Goal: Information Seeking & Learning: Learn about a topic

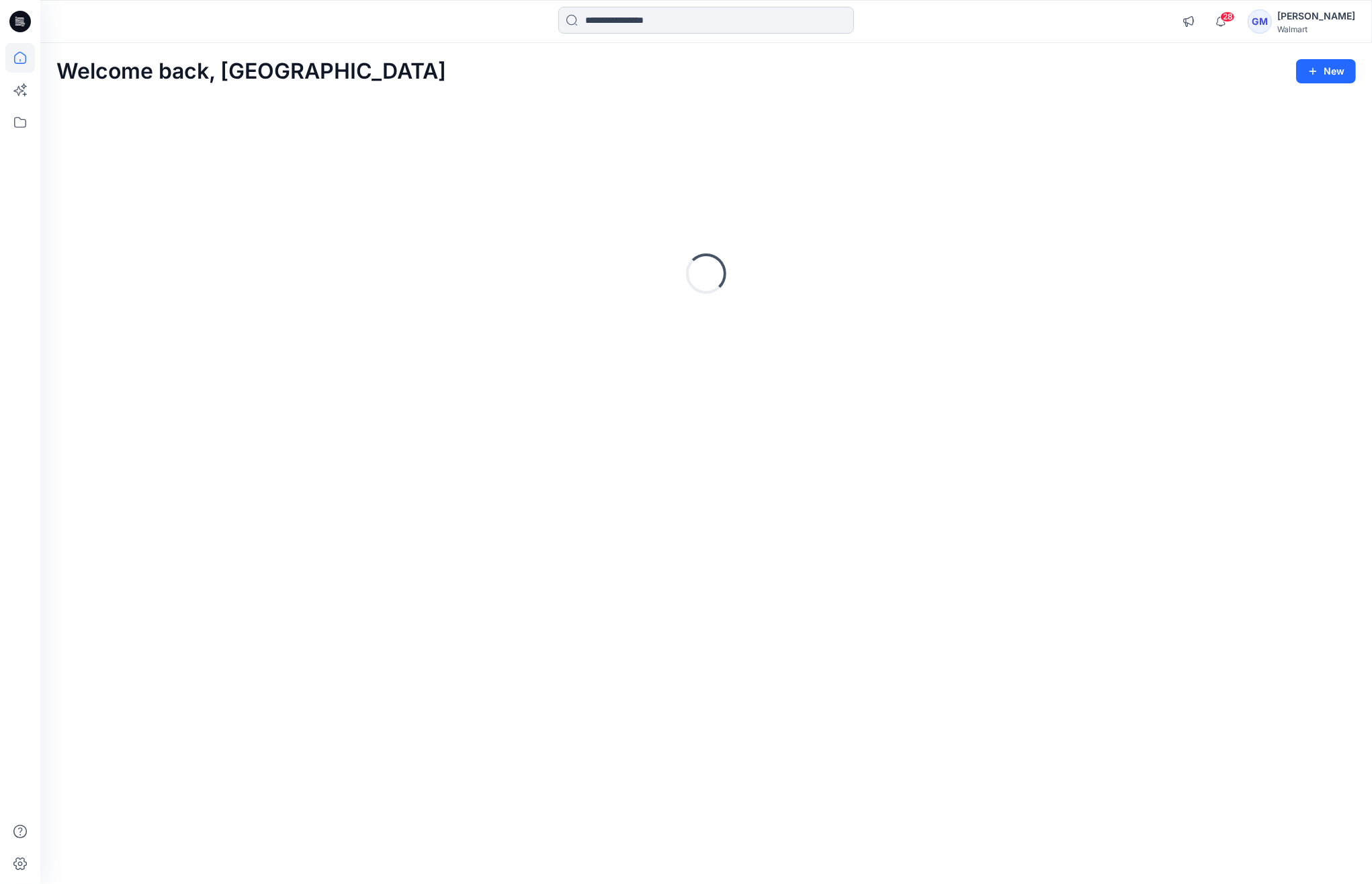
click at [650, 21] on input at bounding box center [706, 20] width 295 height 27
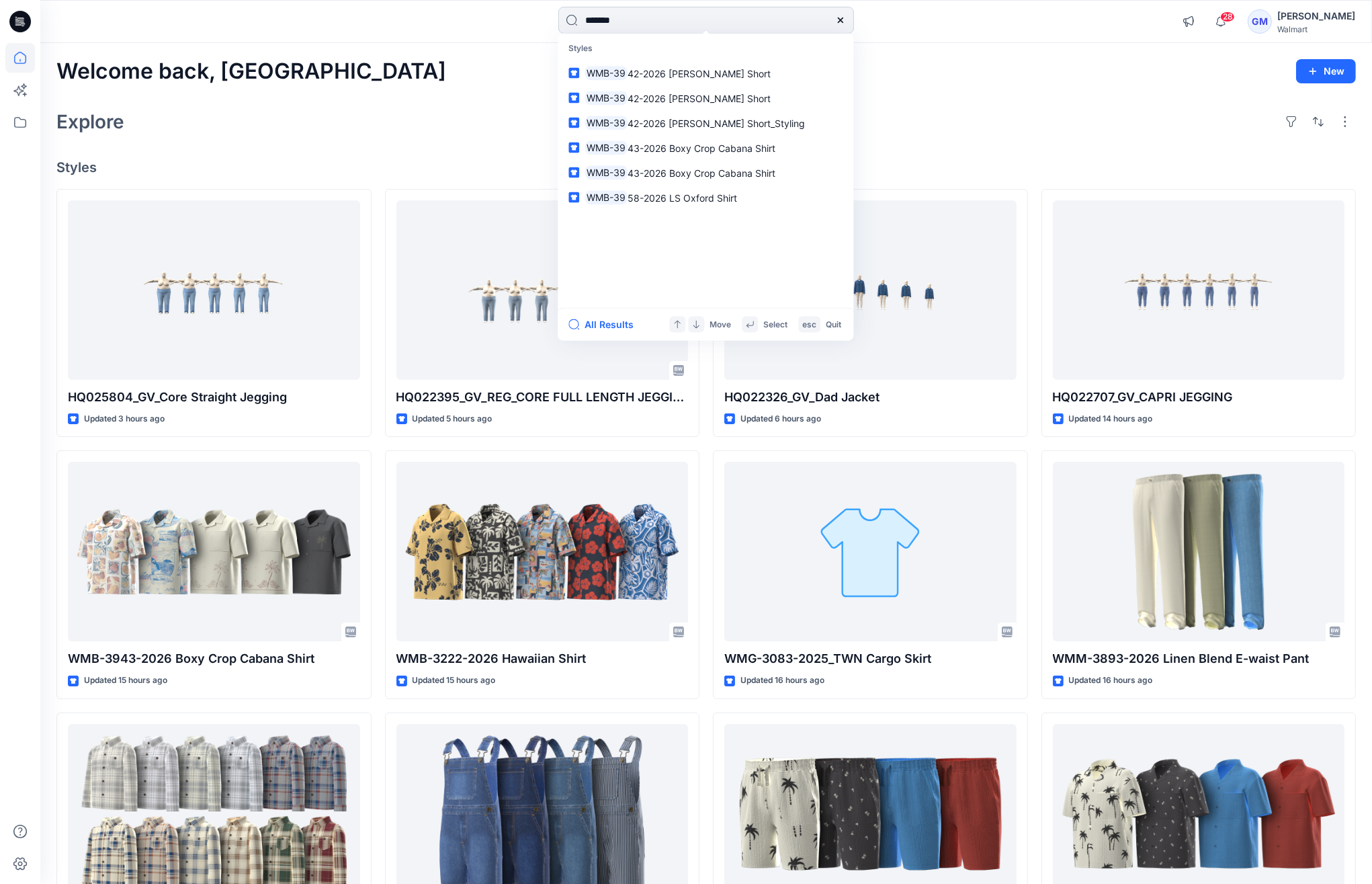
type input "********"
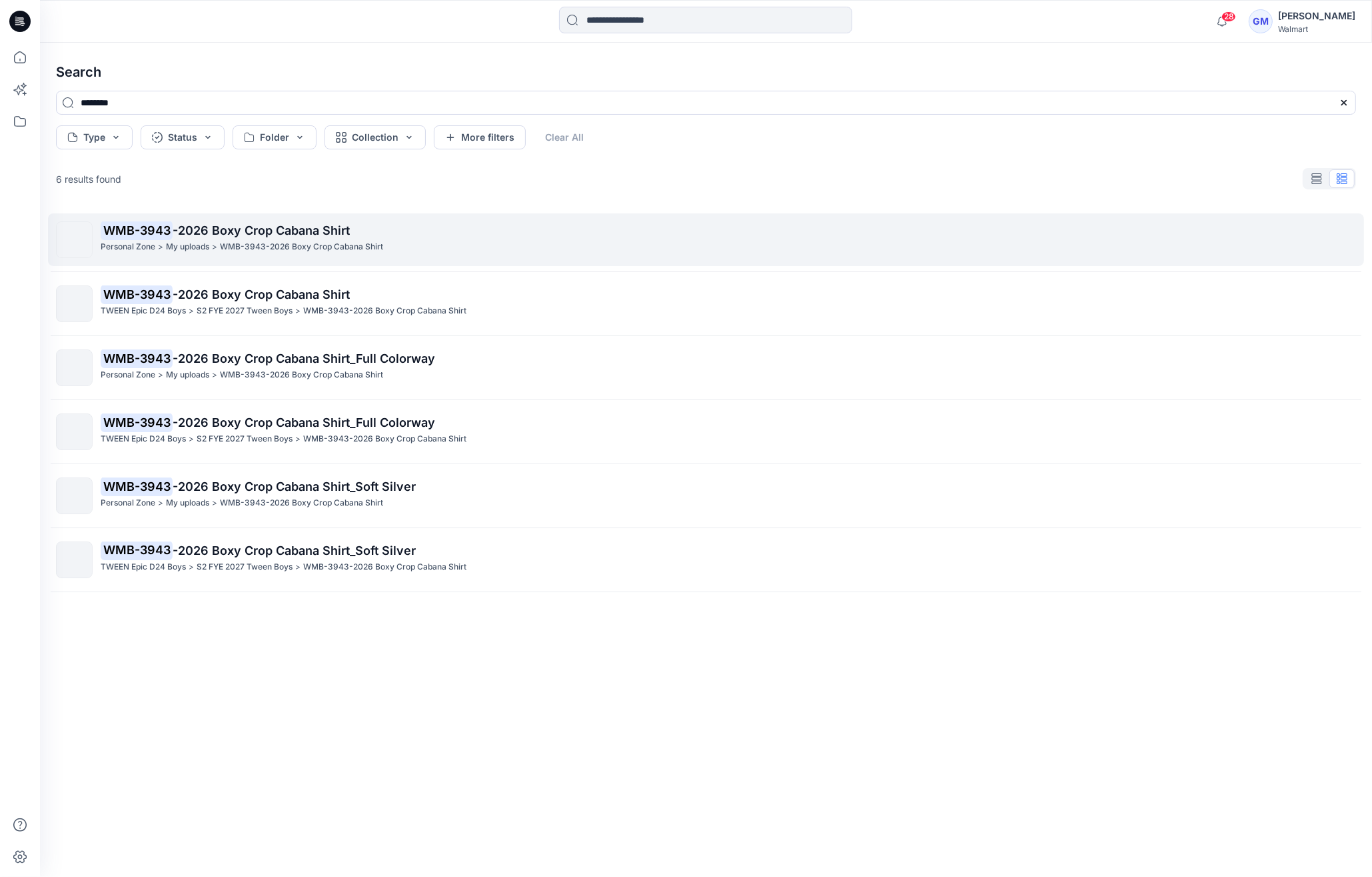
click at [177, 230] on span "-2026 Boxy Crop Cabana Shirt" at bounding box center [261, 230] width 177 height 14
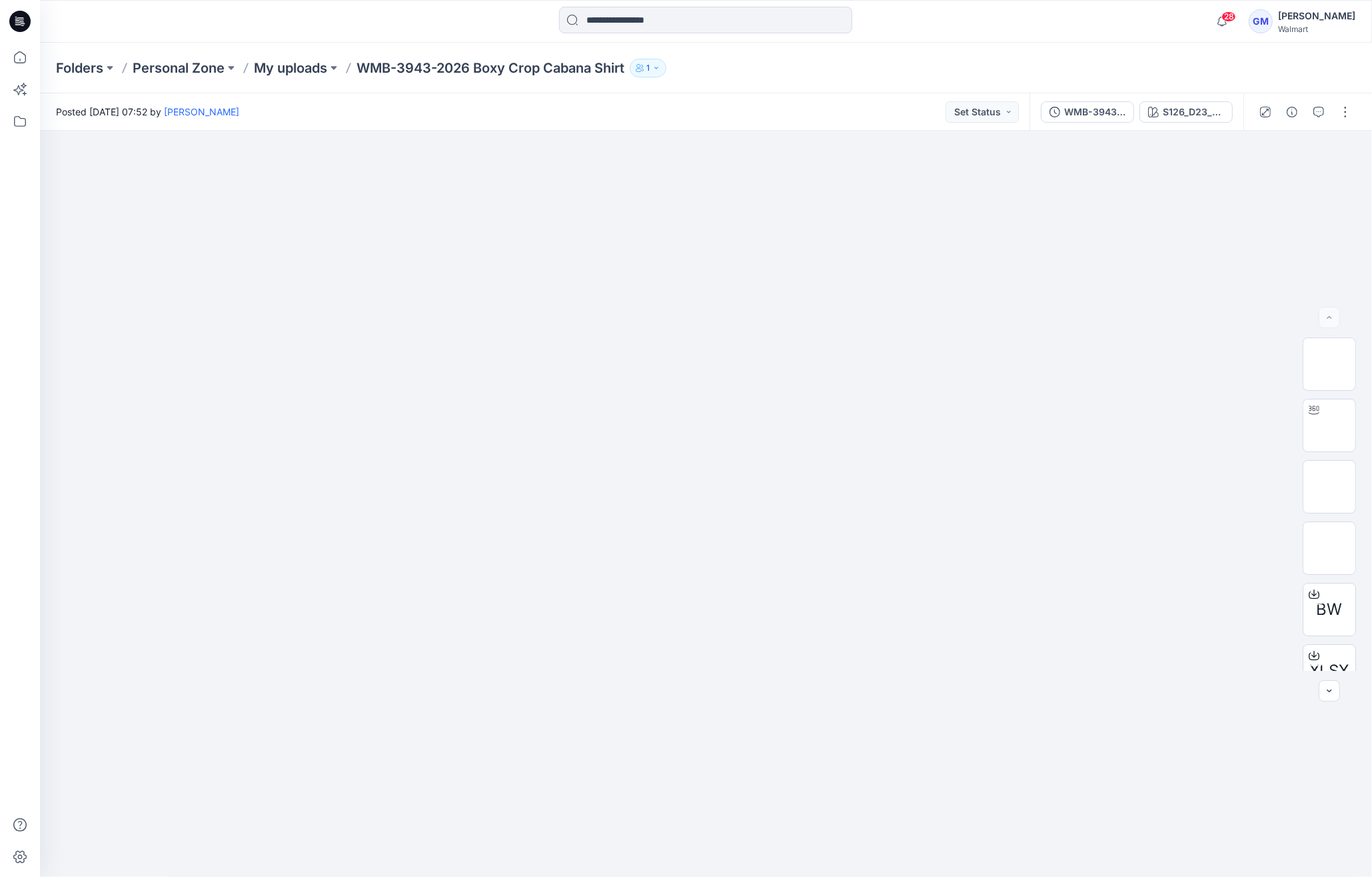
click at [629, 104] on div "Posted [DATE] 07:52 by [PERSON_NAME] Set Status" at bounding box center [535, 112] width 989 height 36
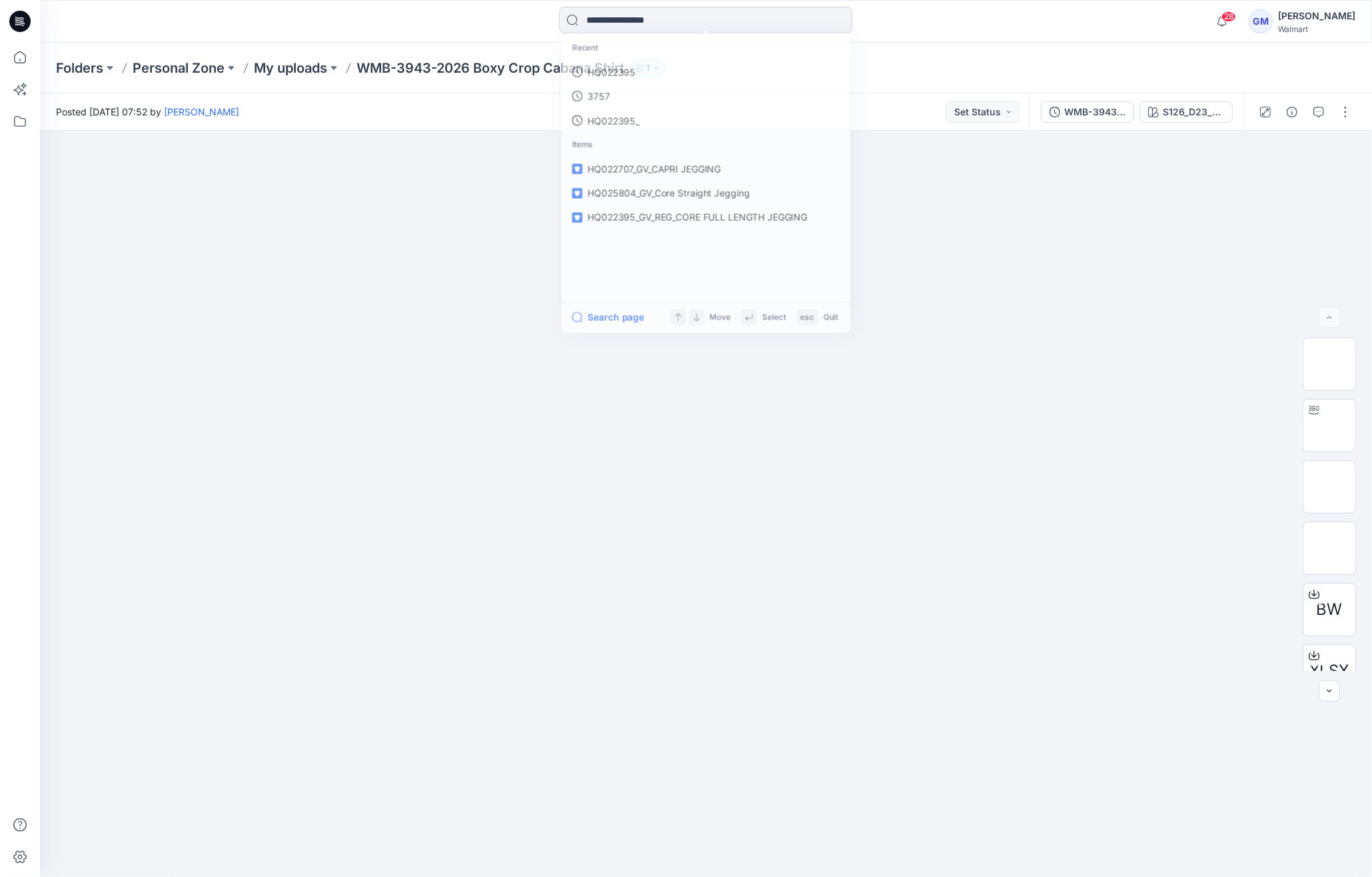
click at [672, 11] on input at bounding box center [705, 20] width 293 height 27
click at [658, 66] on link "wmb-3943" at bounding box center [705, 72] width 288 height 25
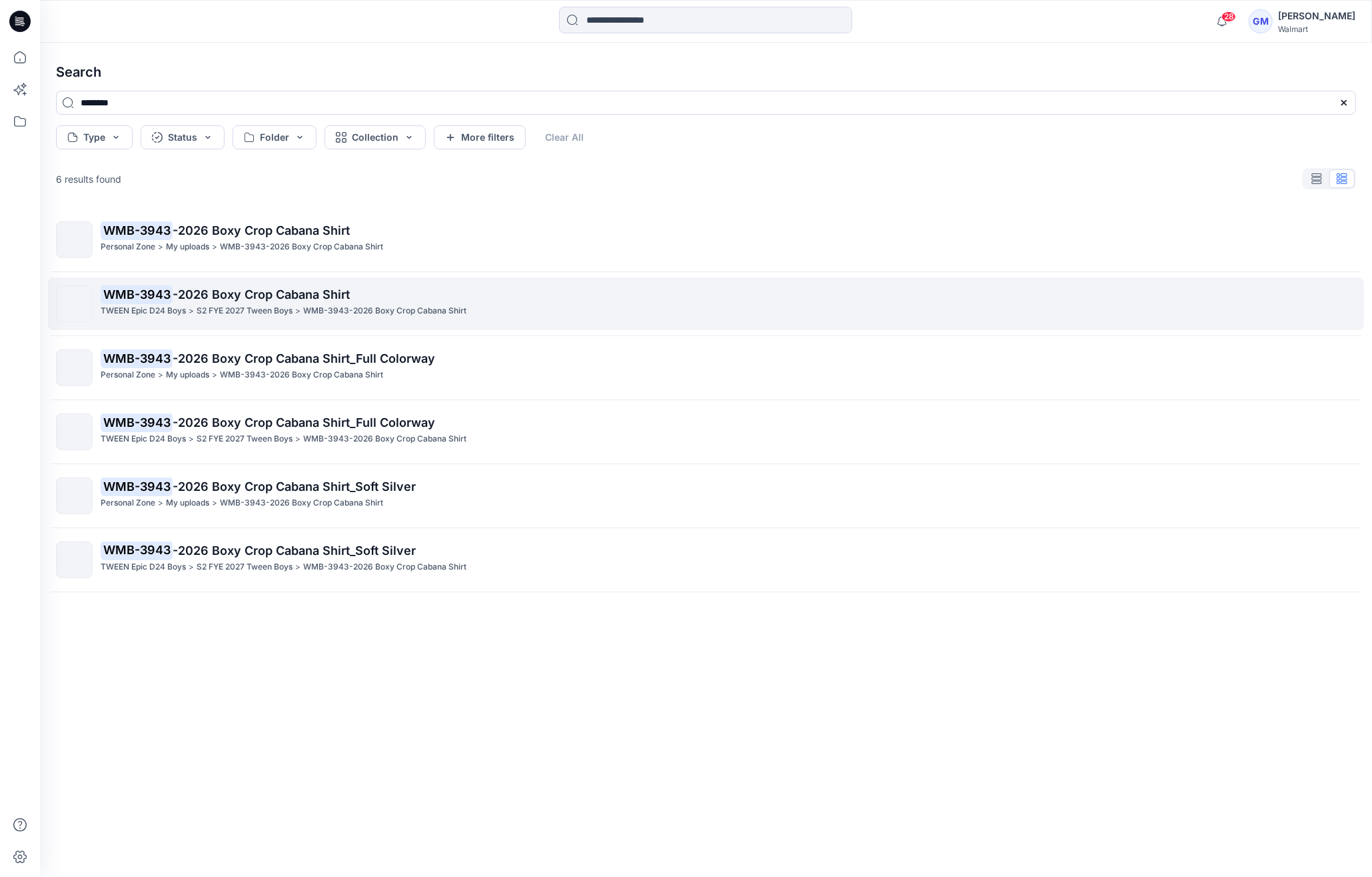
click at [272, 304] on p "S2 FYE 2027 Tween Boys" at bounding box center [245, 311] width 96 height 14
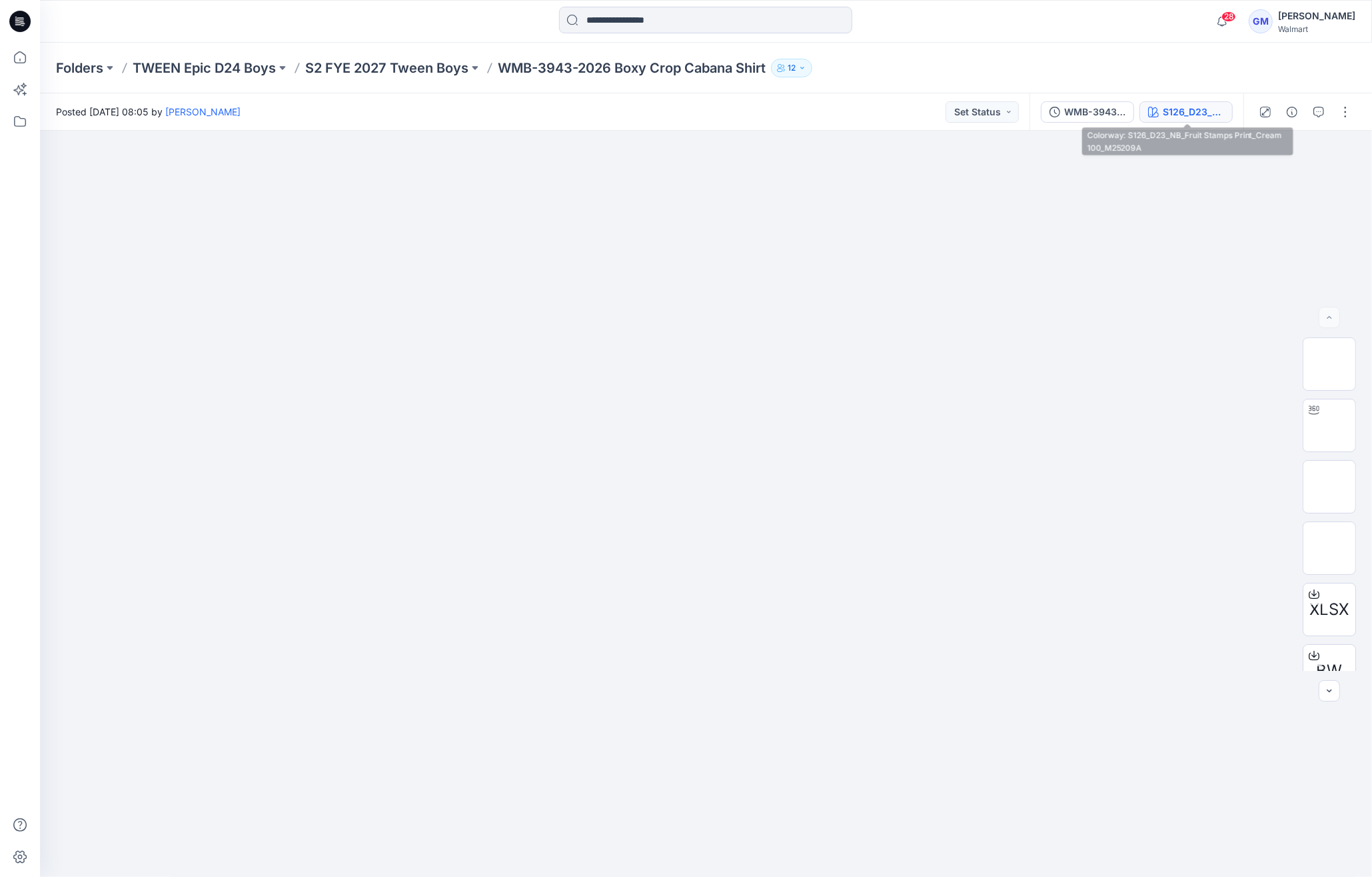
click at [1177, 109] on div "S126_D23_NB_Fruit Stamps Print_Cream 100_M25209A" at bounding box center [1193, 112] width 61 height 15
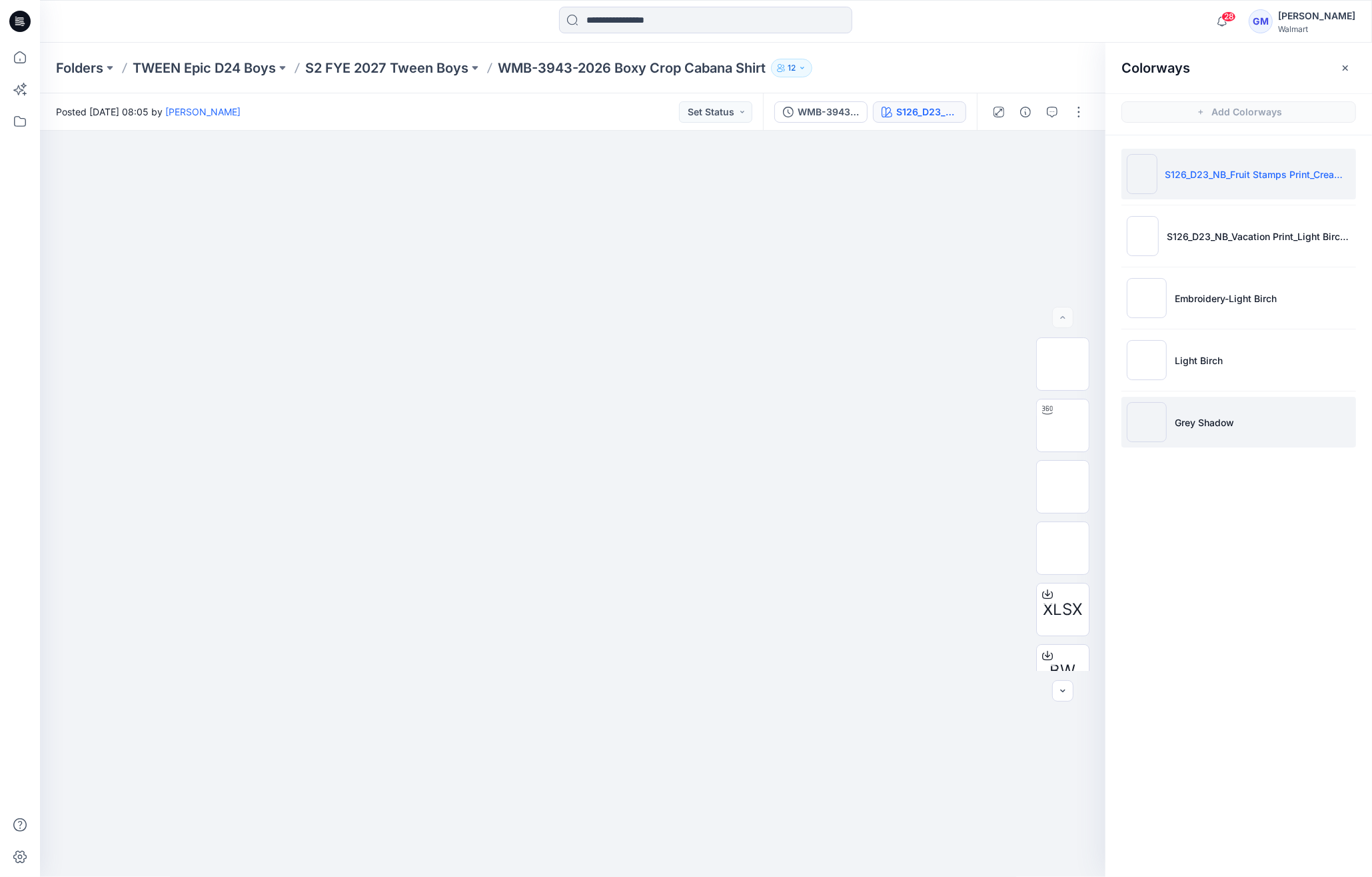
click at [1222, 409] on li "Grey Shadow" at bounding box center [1239, 422] width 235 height 51
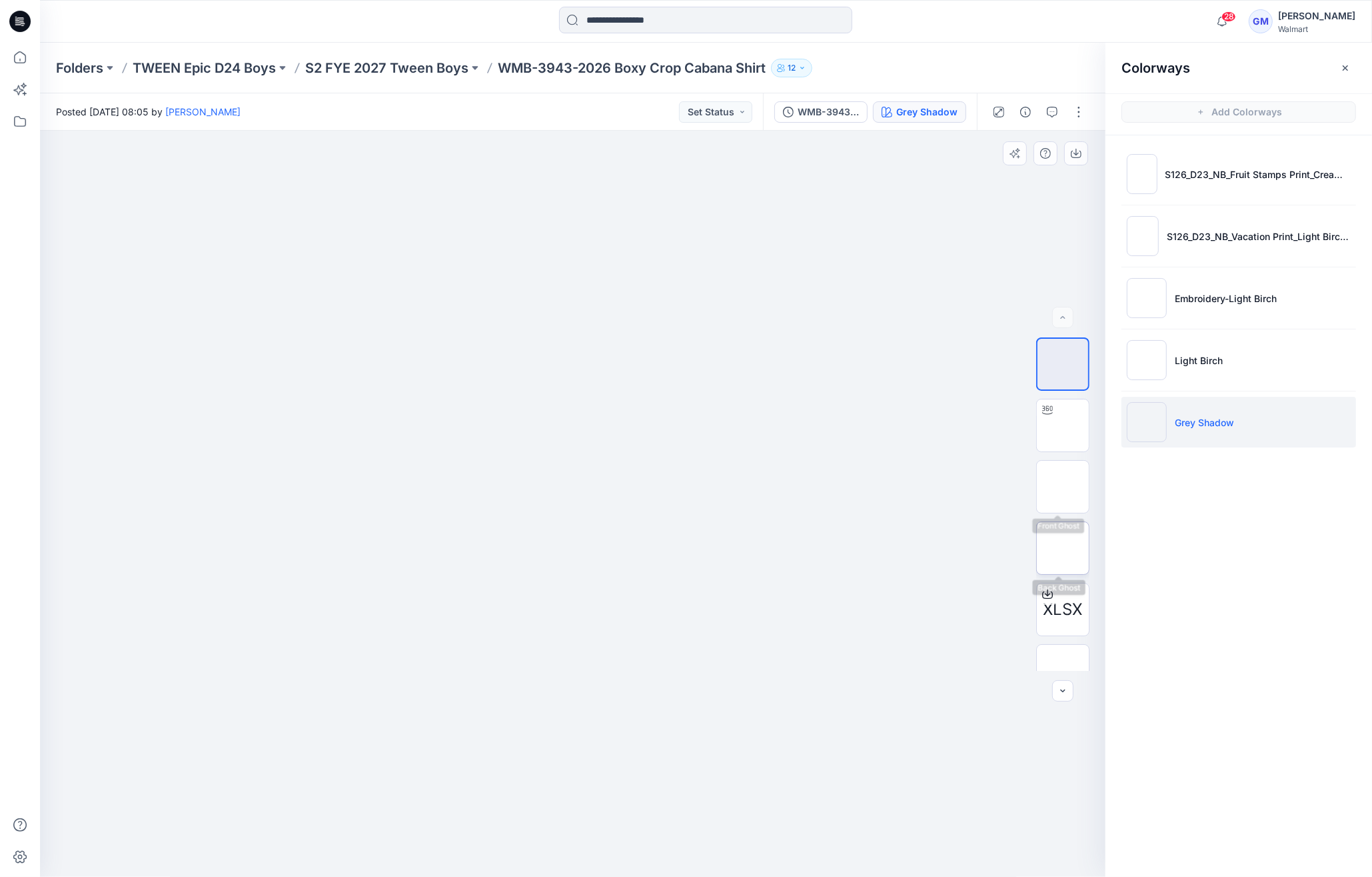
click at [1063, 548] on img at bounding box center [1063, 548] width 0 height 0
click at [28, 60] on icon at bounding box center [20, 58] width 29 height 29
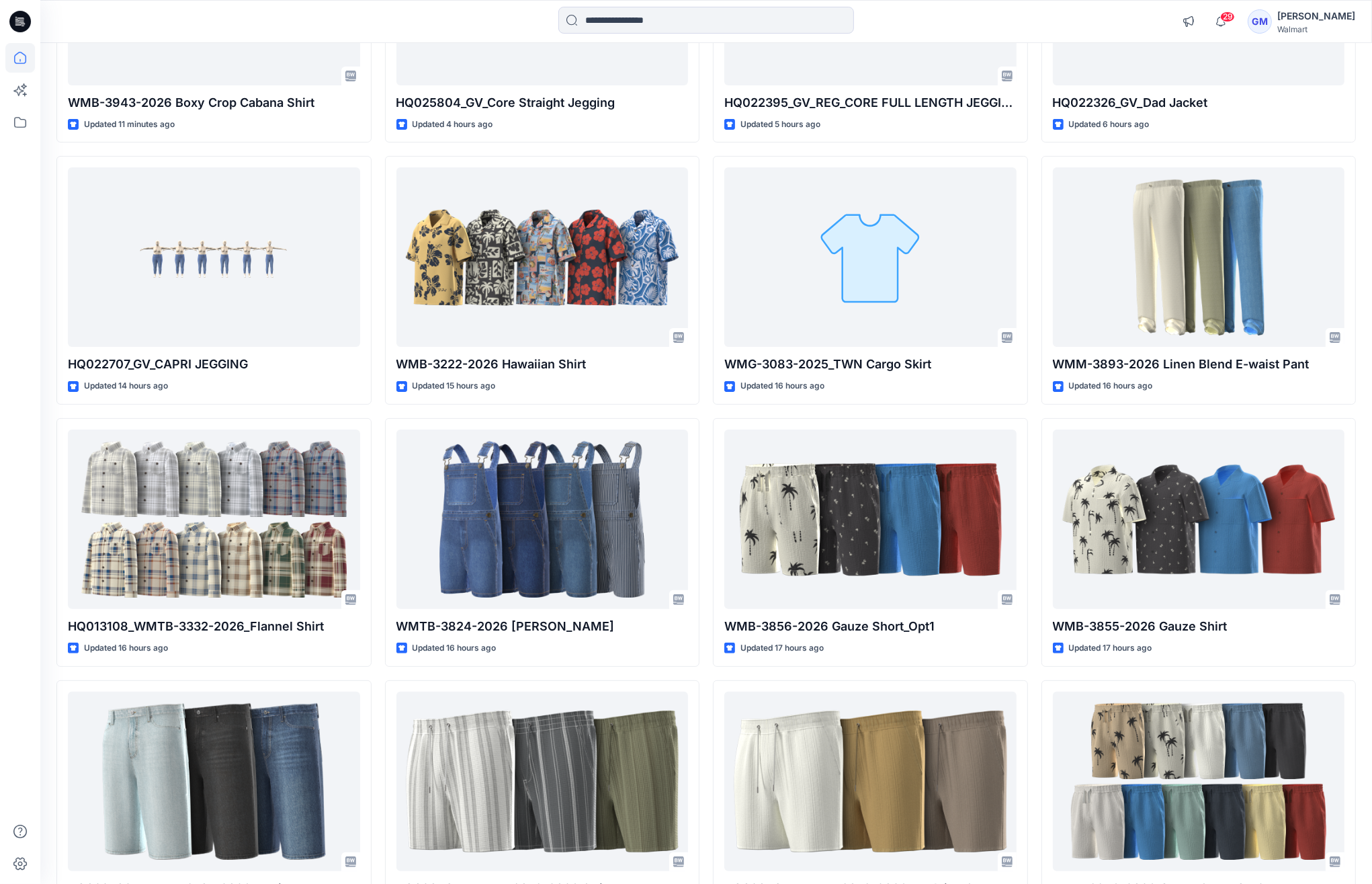
scroll to position [497, 0]
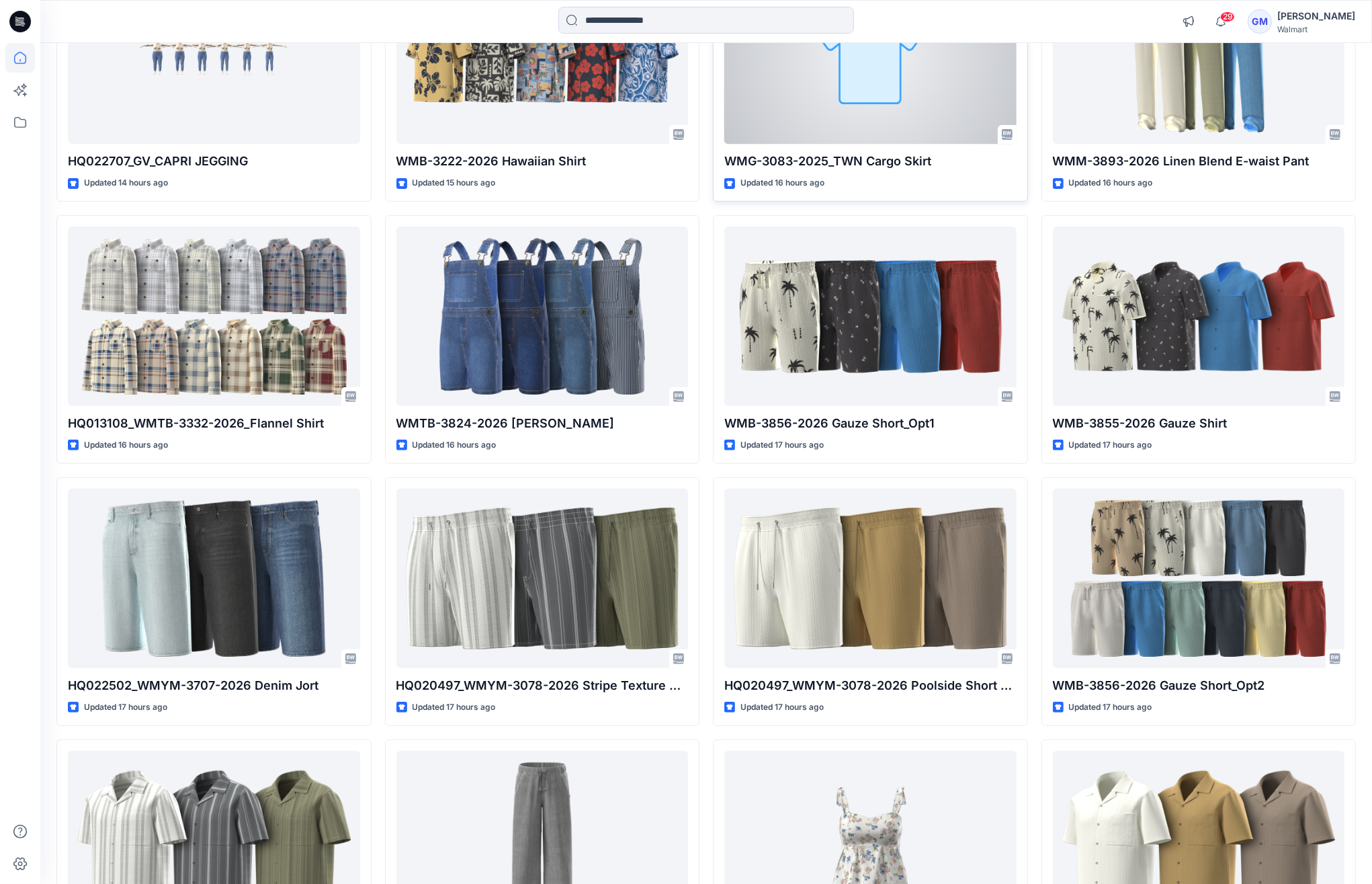
click at [892, 83] on div at bounding box center [870, 54] width 292 height 179
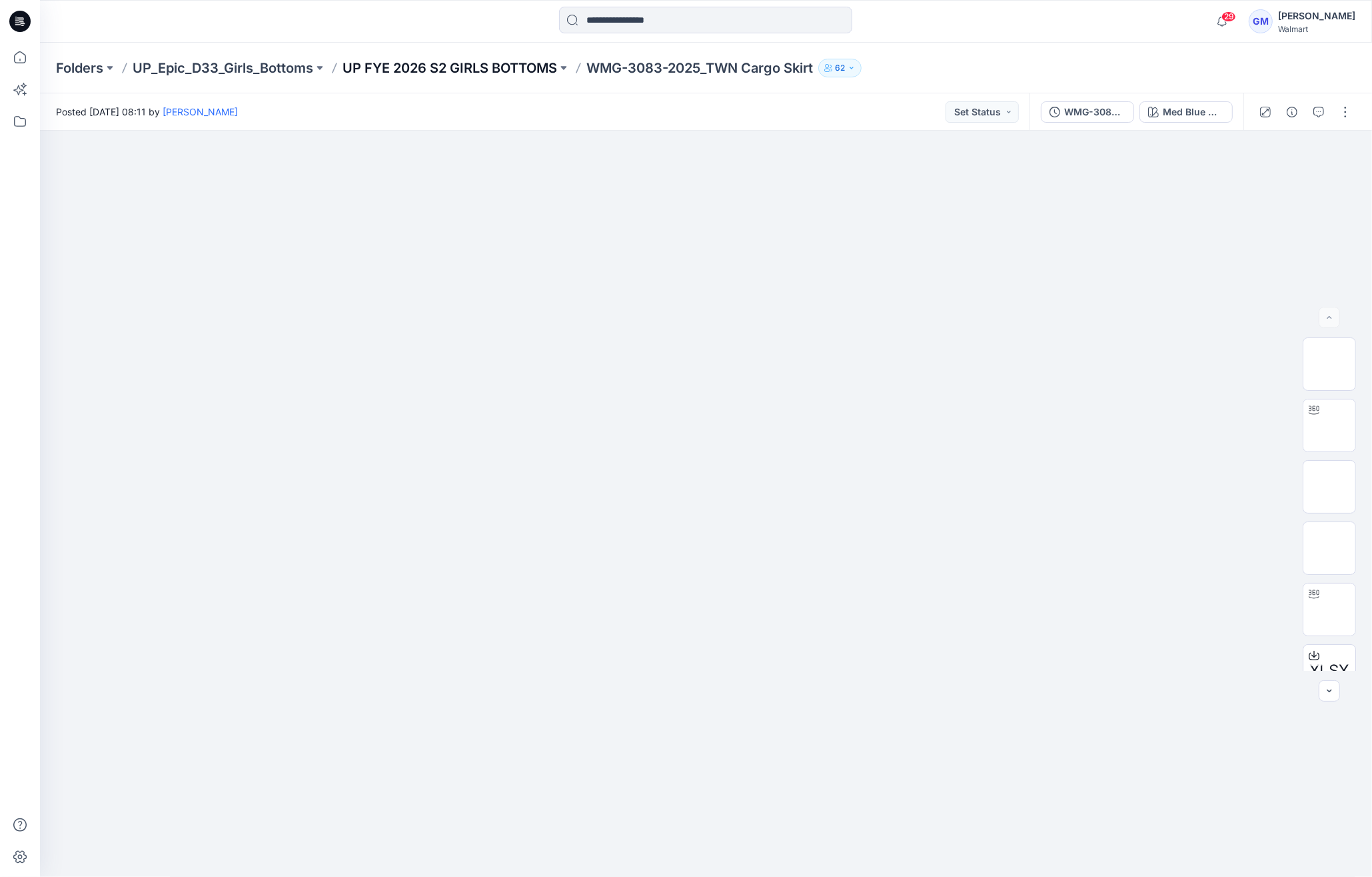
click at [481, 66] on p "UP FYE 2026 S2 GIRLS BOTTOMS" at bounding box center [450, 68] width 215 height 19
click at [9, 122] on icon at bounding box center [20, 121] width 29 height 29
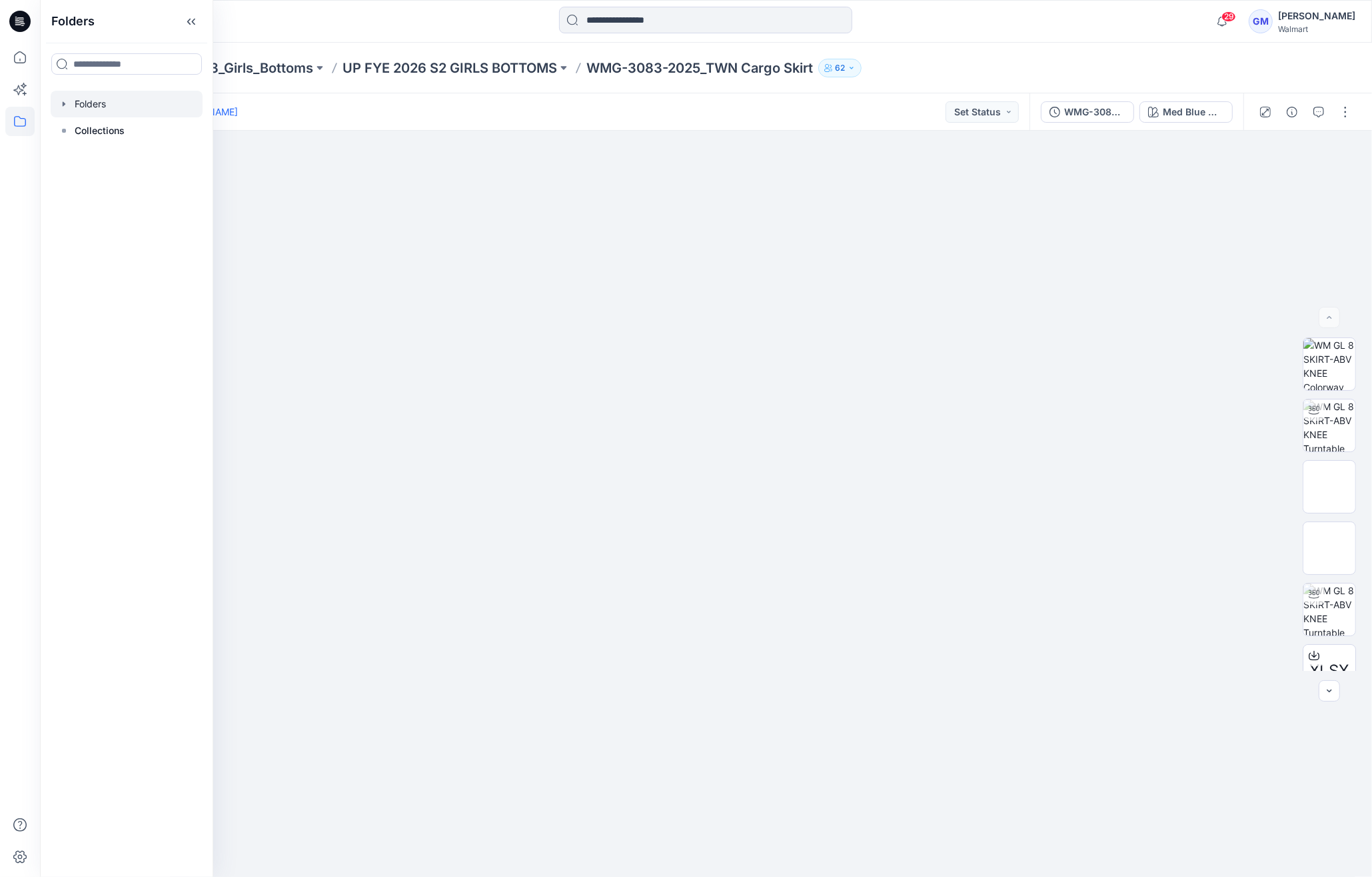
click at [127, 101] on div at bounding box center [127, 104] width 152 height 27
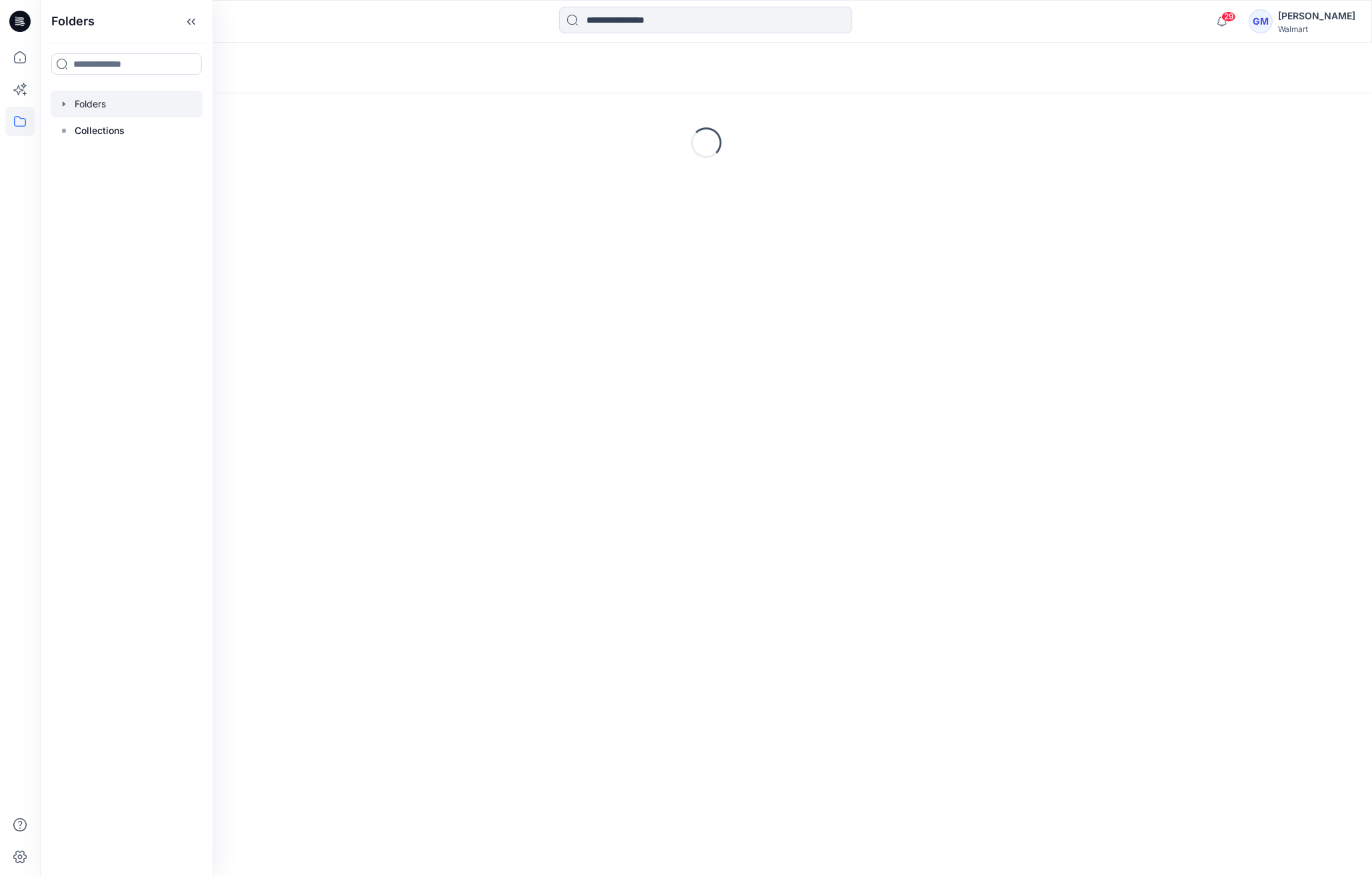
click at [394, 58] on div "Folders" at bounding box center [654, 68] width 1196 height 19
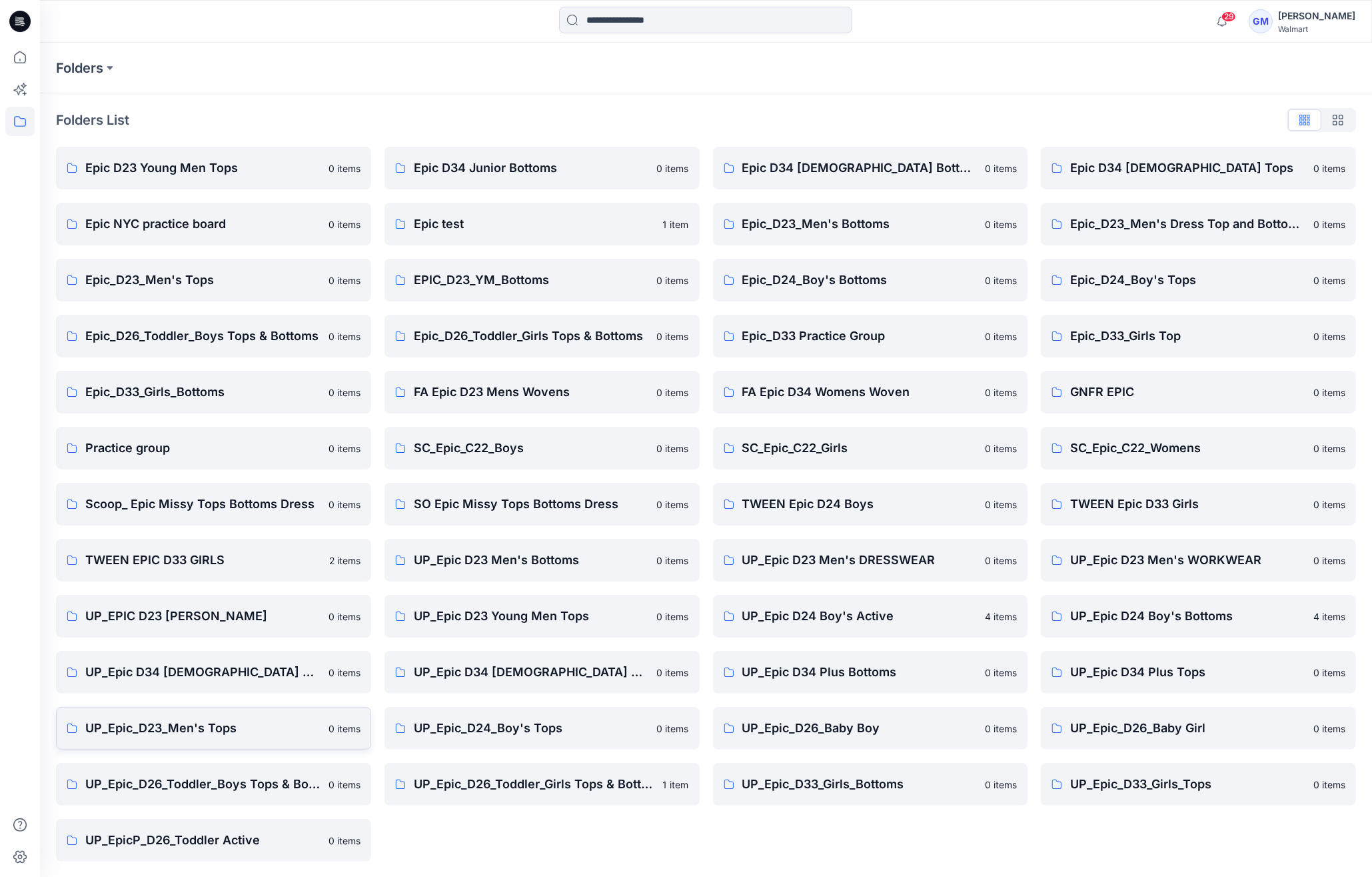
click at [200, 722] on p "UP_Epic_D23_Men's Tops" at bounding box center [203, 728] width 235 height 19
click at [585, 777] on p "UP_Epic_D26_Toddler_Girls Tops & Bottoms" at bounding box center [534, 784] width 241 height 19
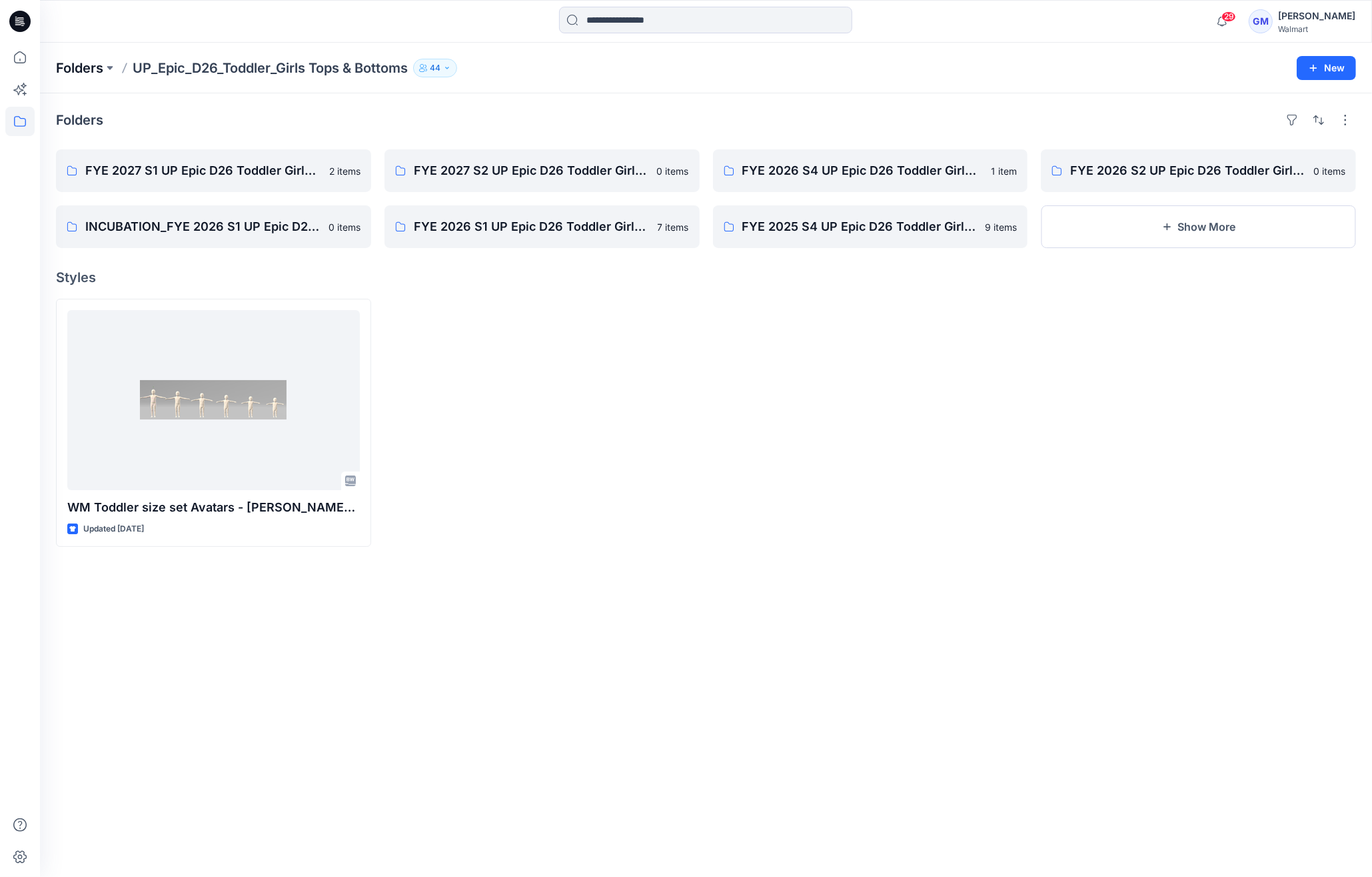
click at [98, 64] on p "Folders" at bounding box center [79, 68] width 47 height 19
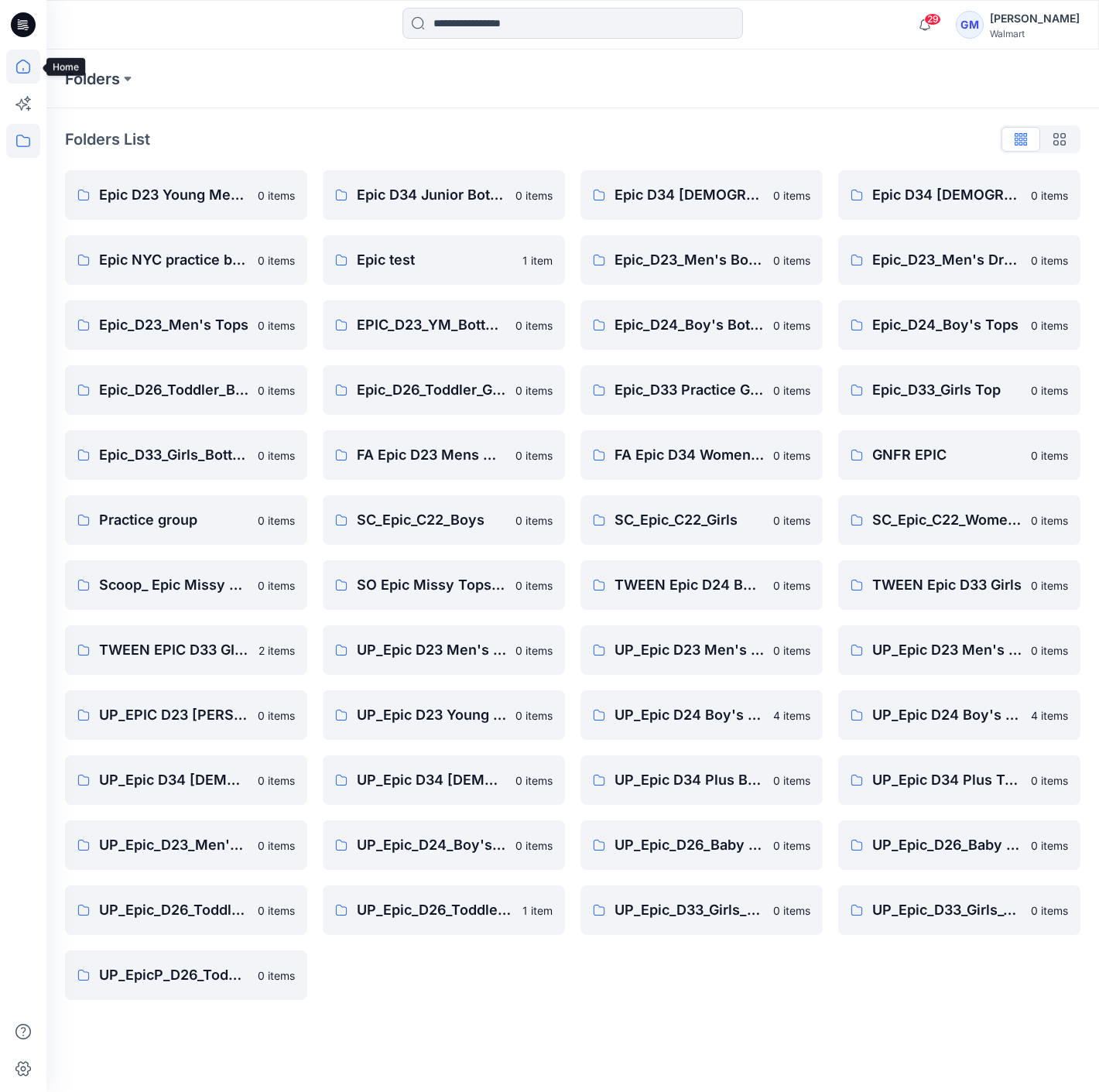
click at [22, 63] on icon at bounding box center [23, 67] width 34 height 34
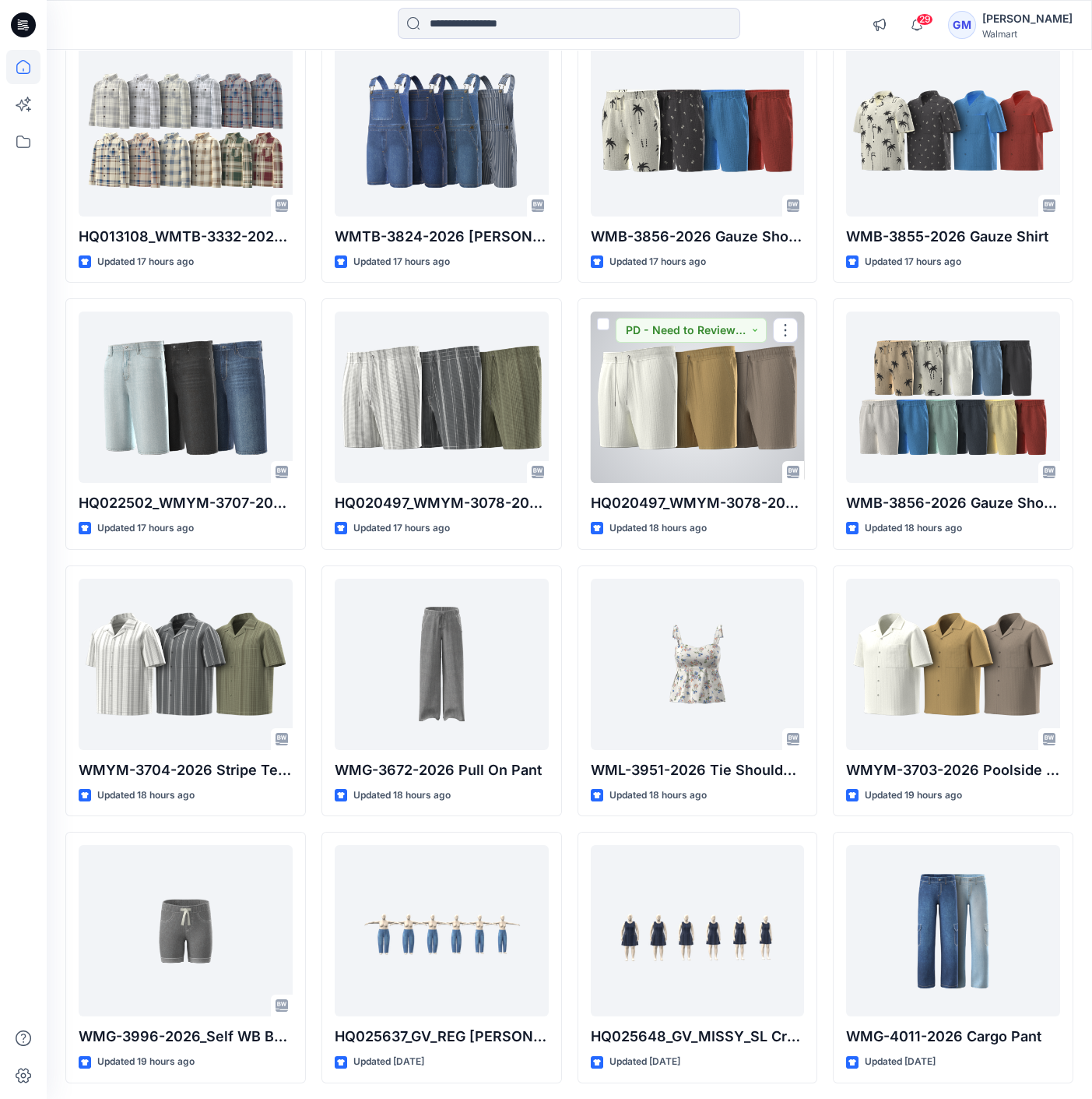
scroll to position [776, 0]
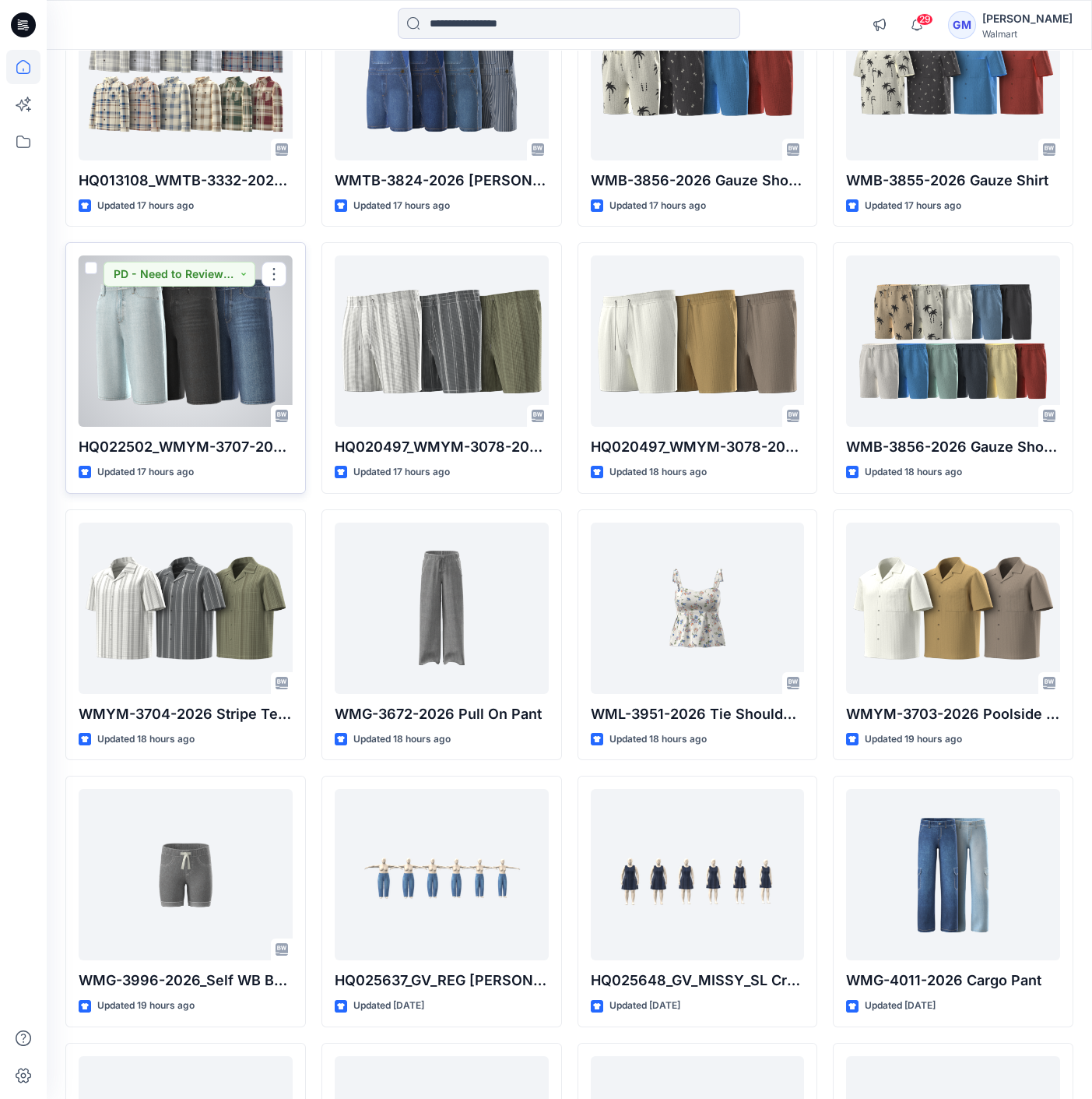
click at [213, 342] on div at bounding box center [186, 341] width 214 height 171
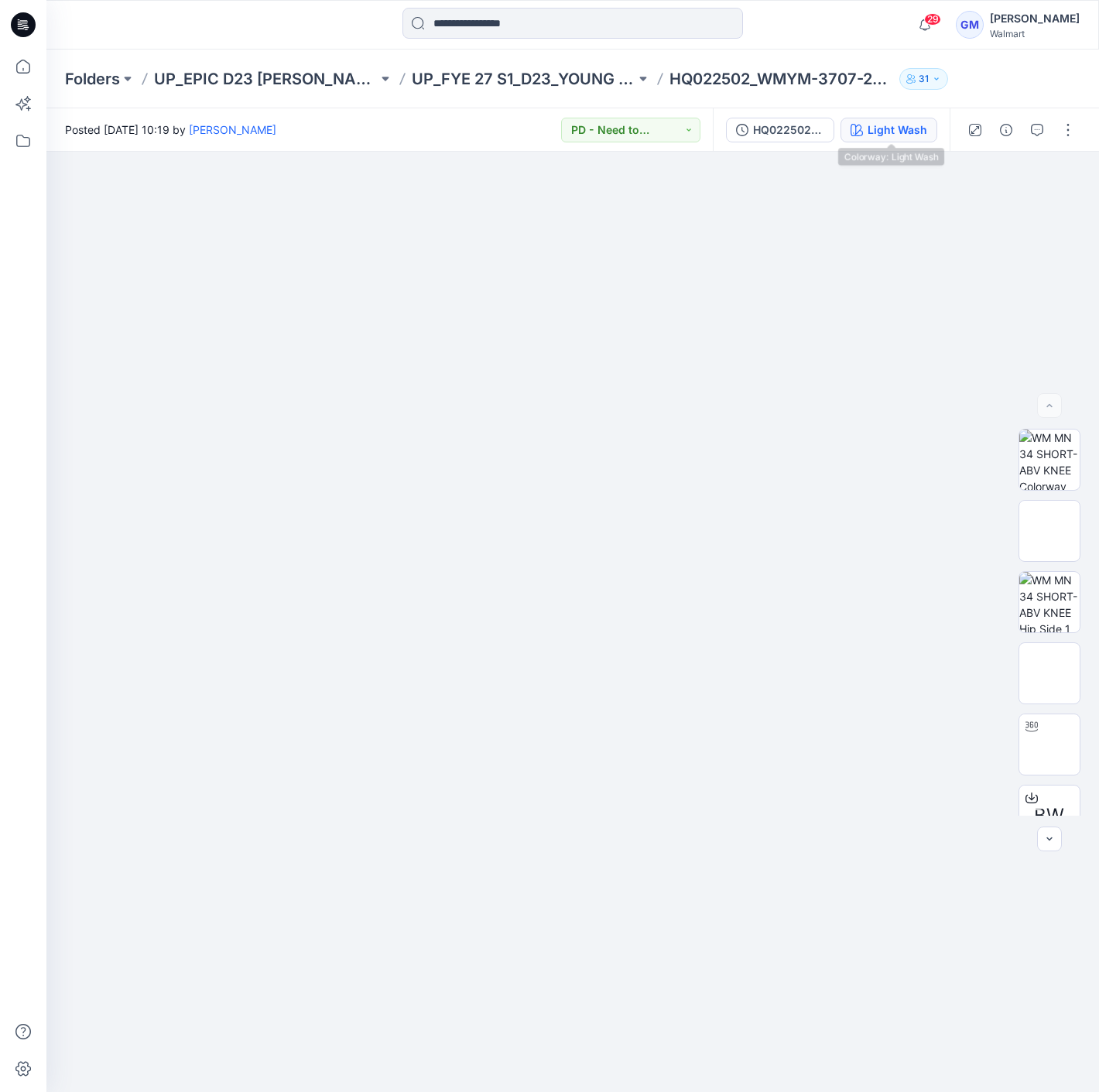
click at [906, 130] on div "Light Wash" at bounding box center [897, 130] width 59 height 17
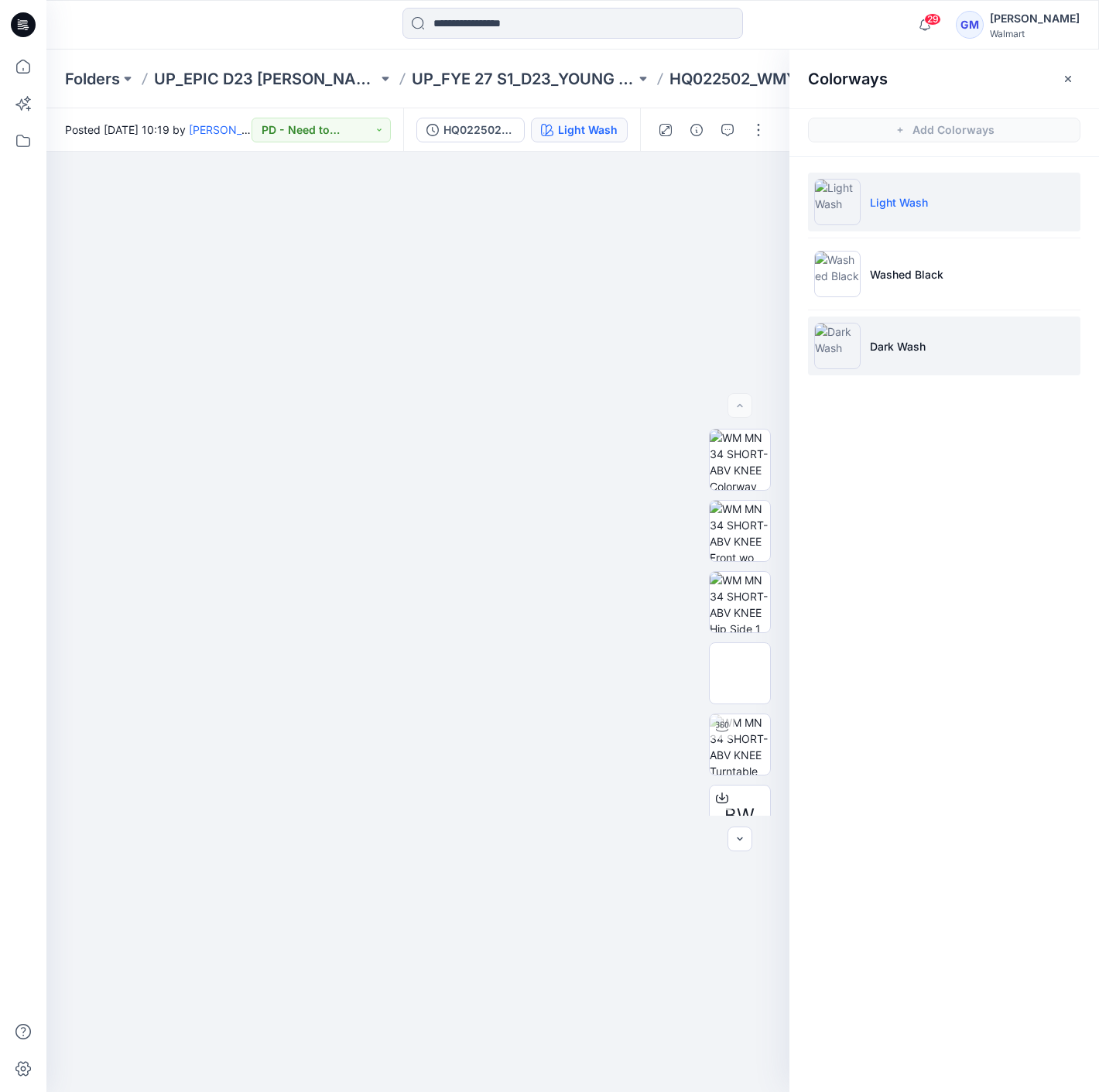
click at [970, 337] on li "Dark Wash" at bounding box center [944, 346] width 272 height 59
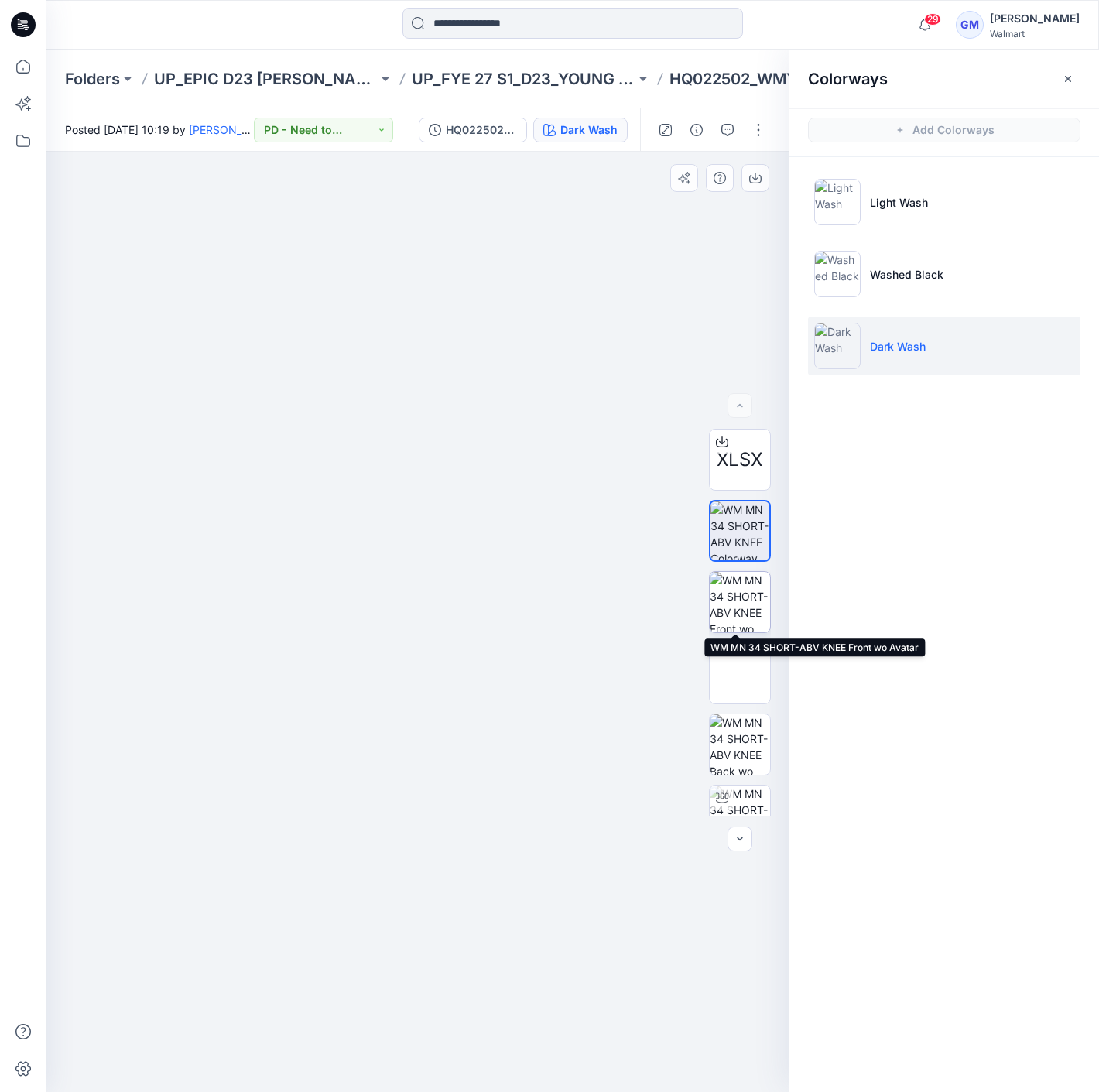
click at [736, 589] on img at bounding box center [739, 601] width 60 height 60
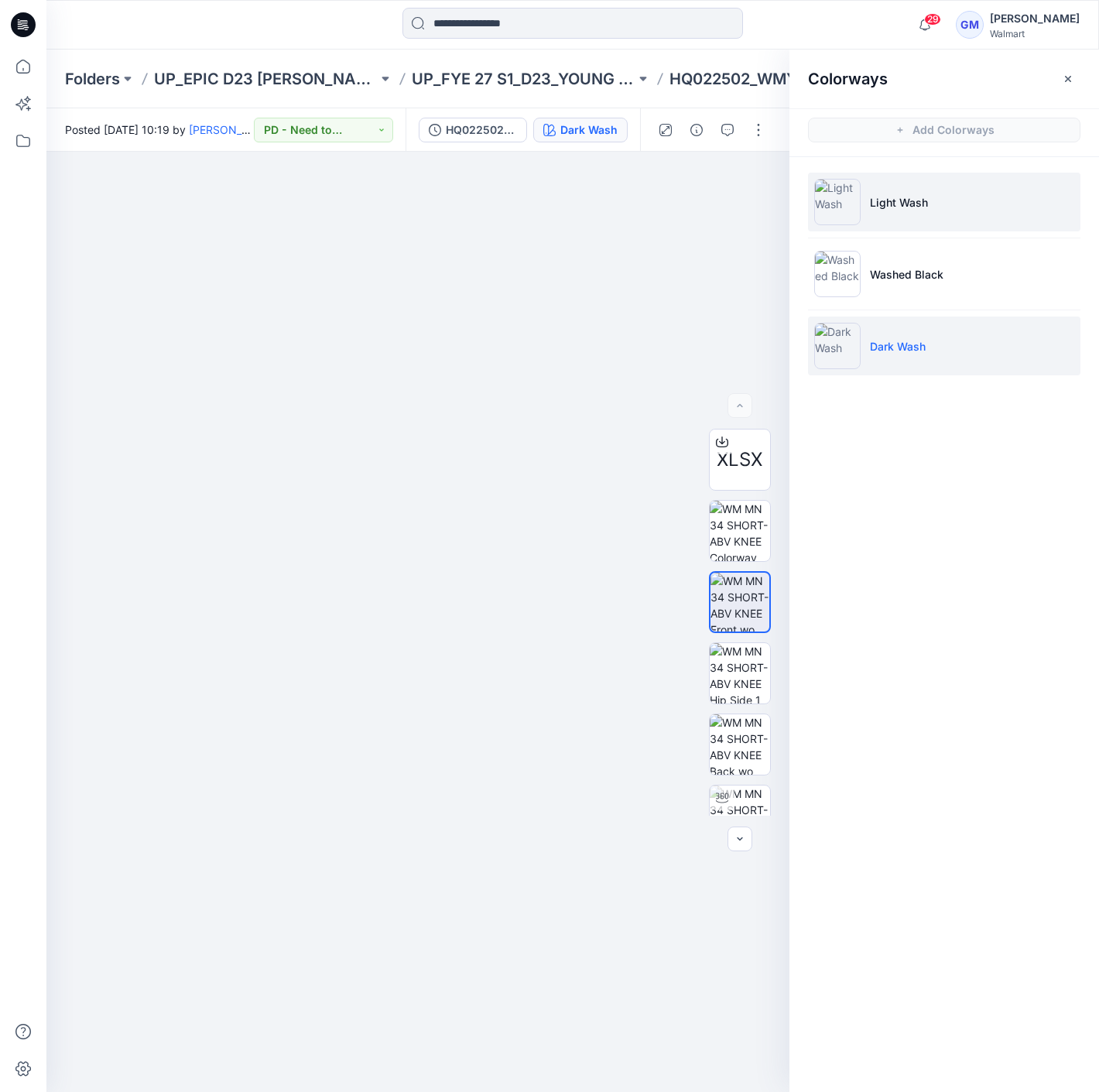
click at [922, 177] on li "Light Wash" at bounding box center [944, 202] width 272 height 59
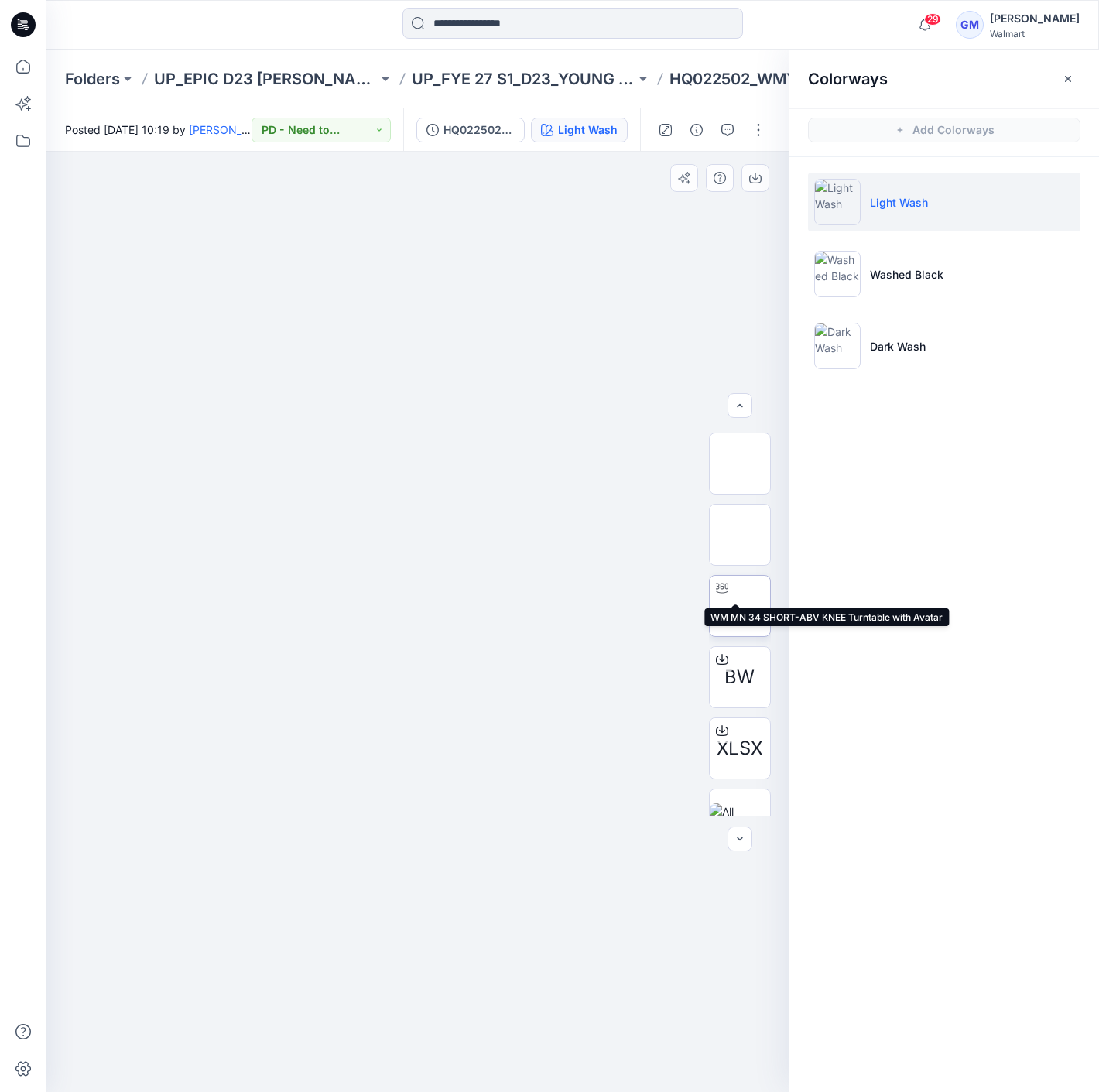
scroll to position [173, 0]
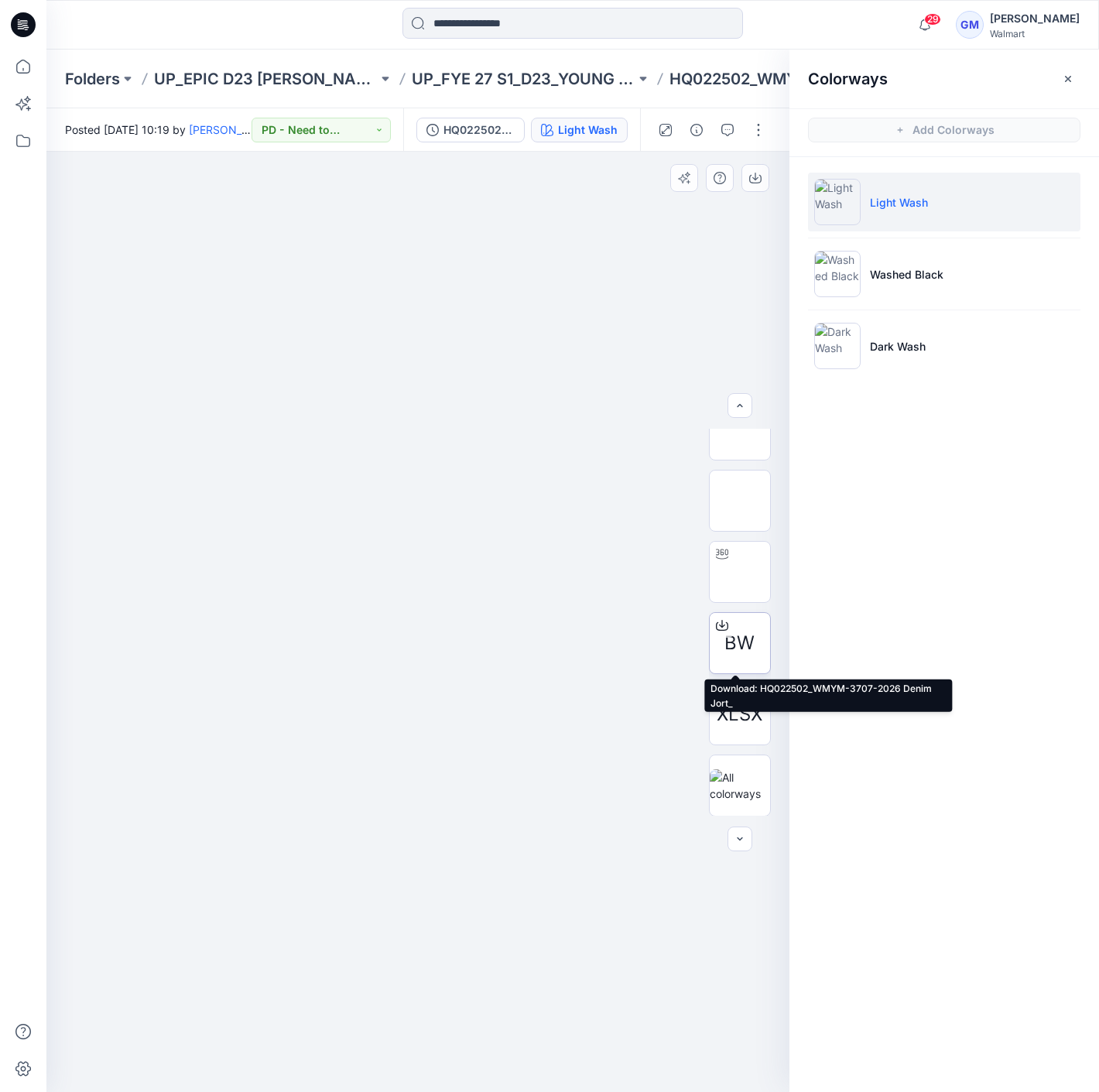
click at [716, 623] on icon at bounding box center [722, 625] width 13 height 13
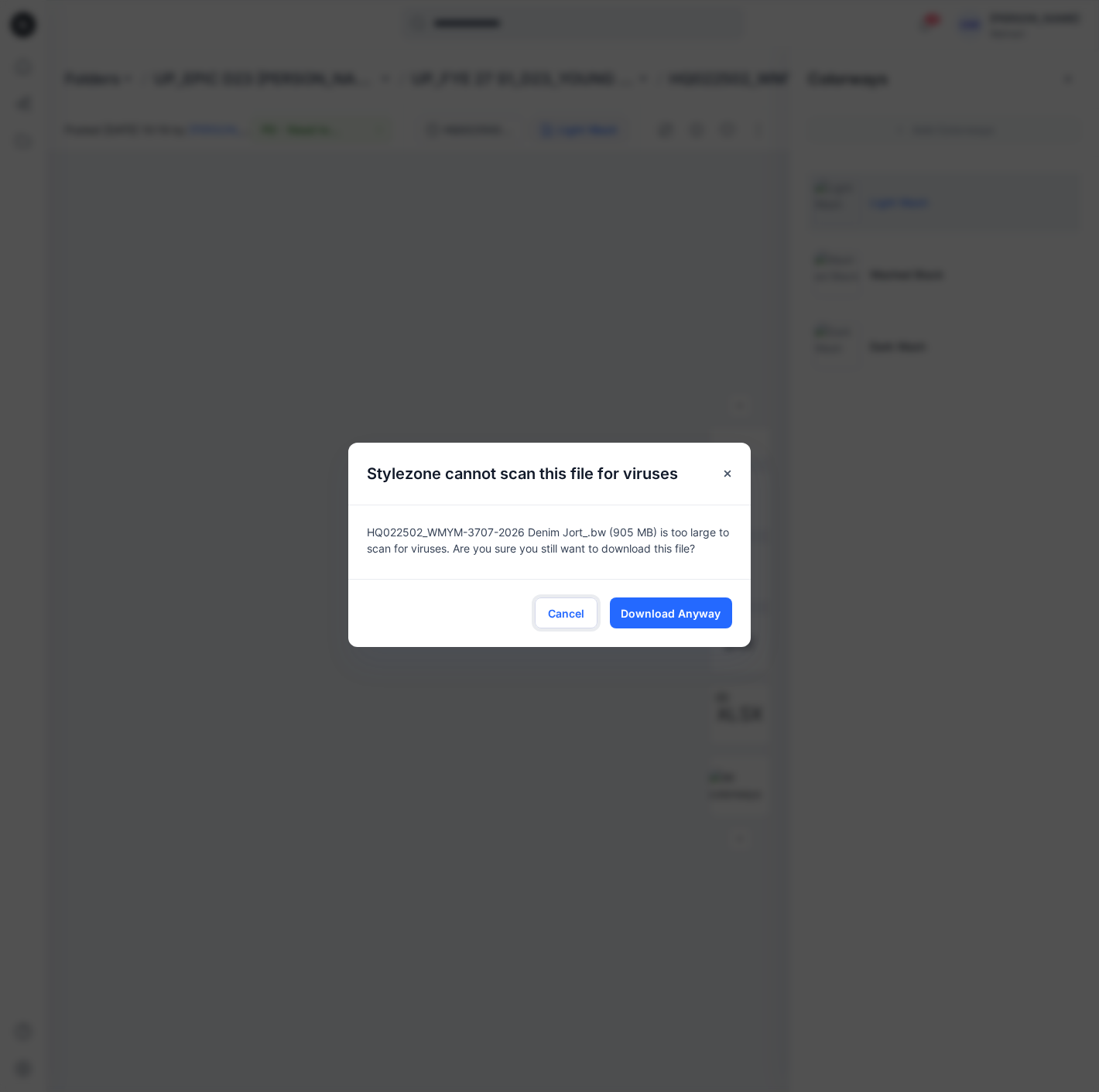
click at [558, 600] on button "Cancel" at bounding box center [566, 612] width 63 height 31
